Goal: Check status: Check status

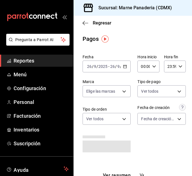
click at [31, 61] on span "Reportes" at bounding box center [41, 61] width 55 height 8
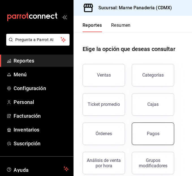
click at [153, 138] on button "Pagos" at bounding box center [153, 134] width 42 height 23
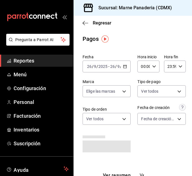
click at [123, 67] on icon "button" at bounding box center [125, 67] width 4 height 4
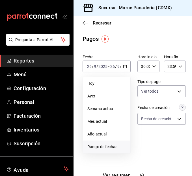
click at [109, 151] on li "Rango de fechas" at bounding box center [106, 147] width 47 height 13
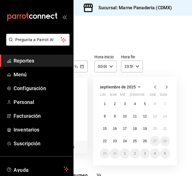
scroll to position [0, 44]
click at [144, 130] on abbr "19" at bounding box center [145, 129] width 4 height 4
click at [134, 139] on button "25" at bounding box center [135, 141] width 10 height 10
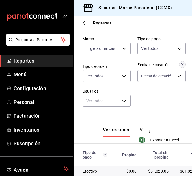
scroll to position [109, 0]
